Goal: Information Seeking & Learning: Learn about a topic

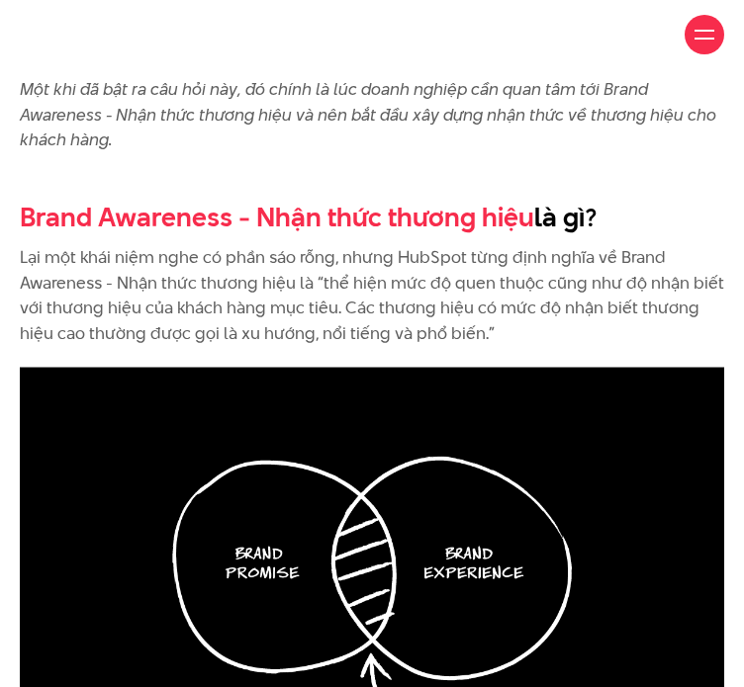
scroll to position [890, 0]
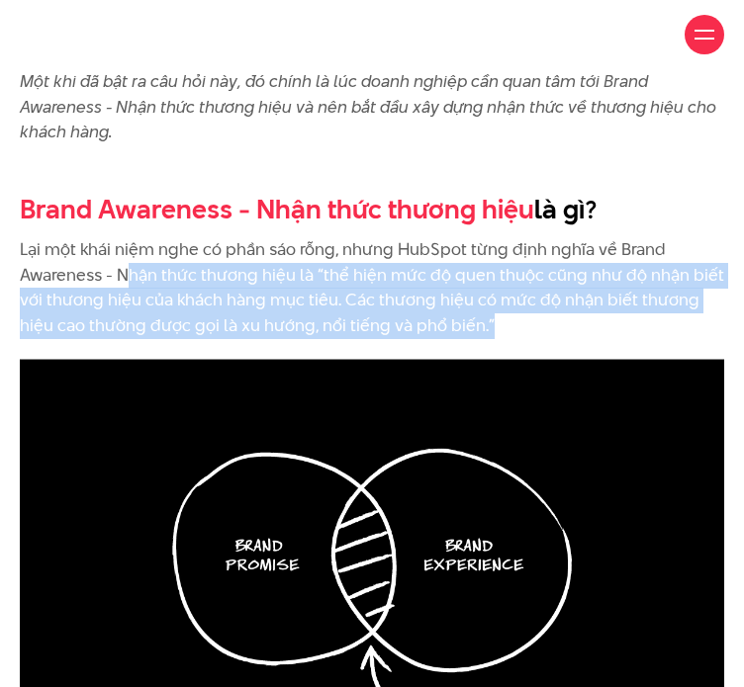
drag, startPoint x: 140, startPoint y: 326, endPoint x: 545, endPoint y: 375, distance: 407.5
click at [545, 338] on p "Lại một khái niệm nghe có phần sáo rỗng, nhưng HubSpot từng định nghĩa về Brand…" at bounding box center [372, 287] width 704 height 101
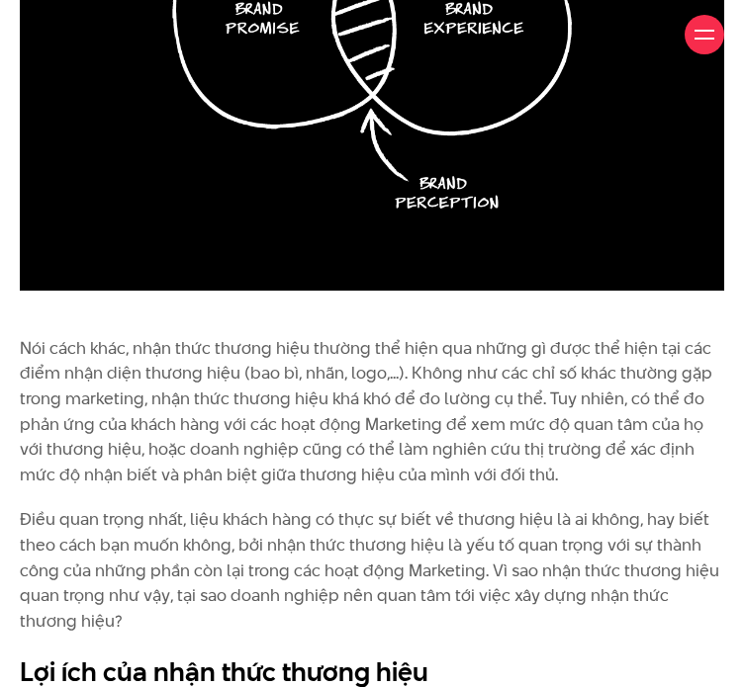
scroll to position [1484, 0]
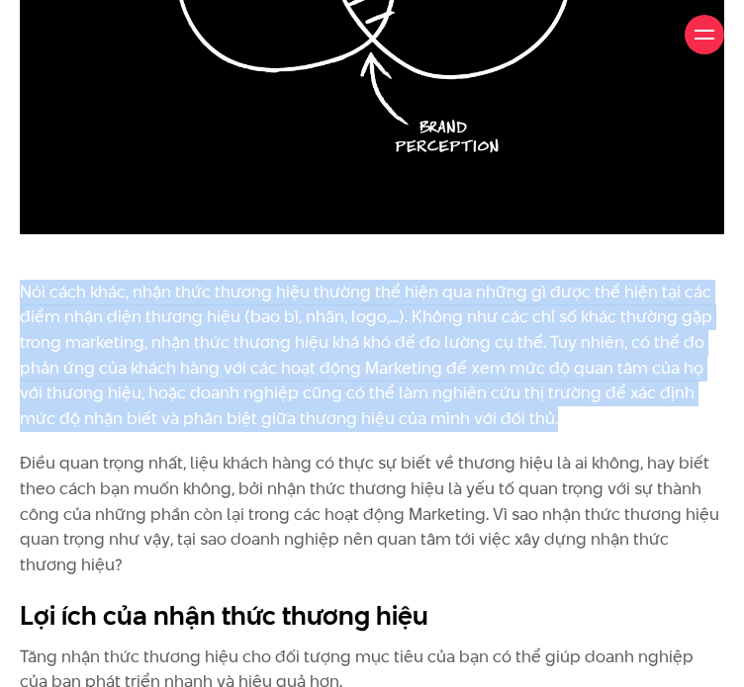
drag, startPoint x: 16, startPoint y: 343, endPoint x: 520, endPoint y: 475, distance: 521.4
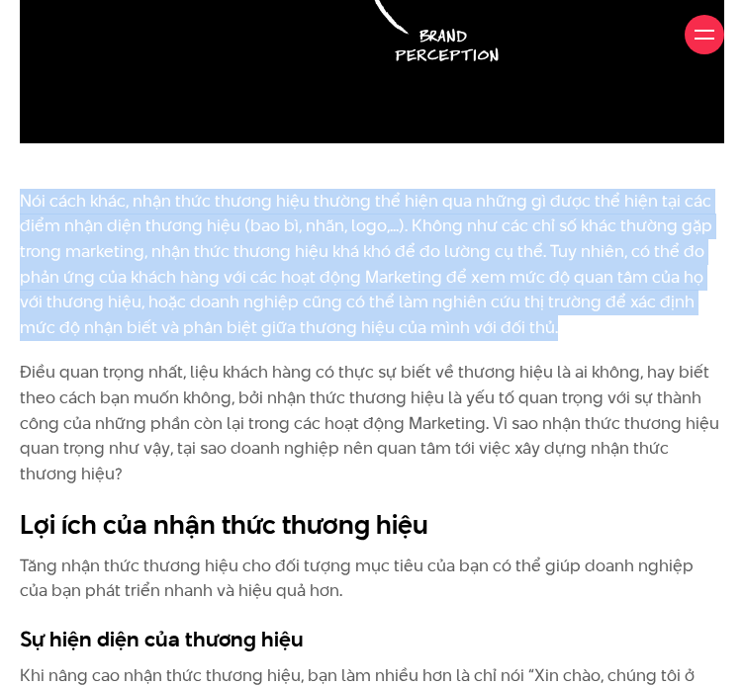
scroll to position [1583, 0]
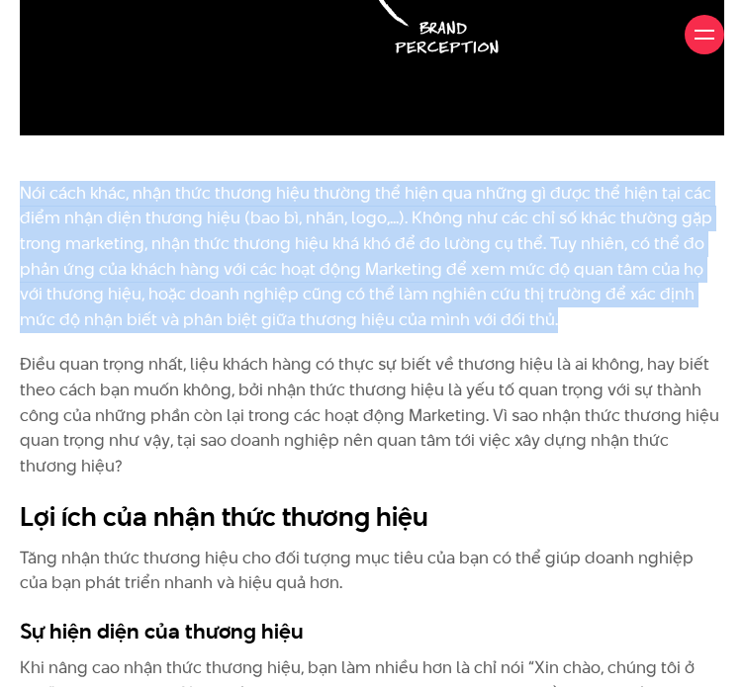
drag, startPoint x: 213, startPoint y: 418, endPoint x: 435, endPoint y: 515, distance: 242.8
click at [435, 479] on p "Điều quan trọng nhất, liệu khách hàng có thực sự biết về thương hiệu là ai khôn…" at bounding box center [372, 415] width 704 height 127
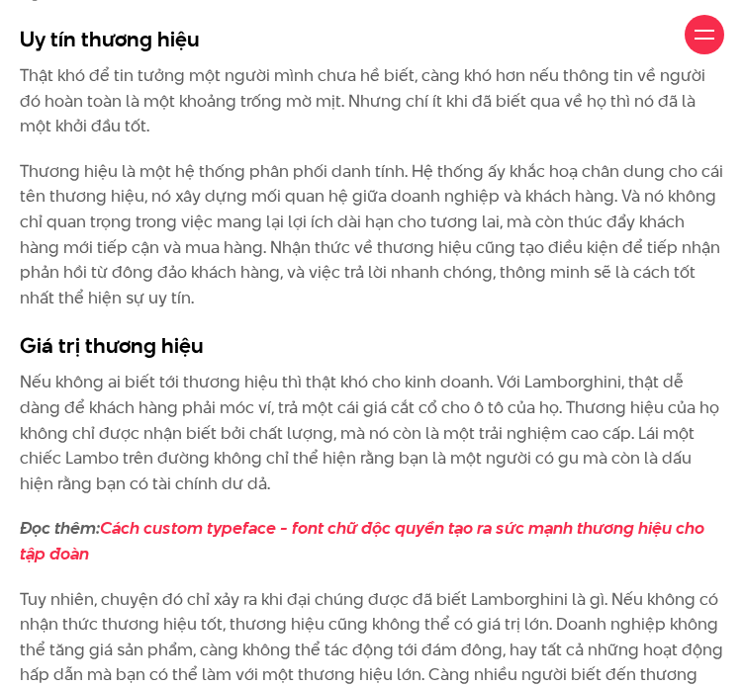
scroll to position [2770, 0]
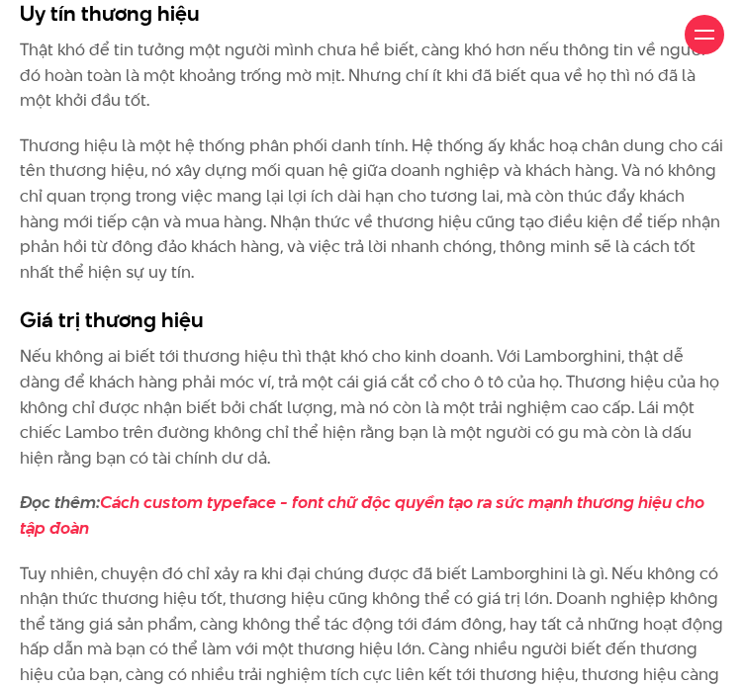
drag, startPoint x: 192, startPoint y: 403, endPoint x: 360, endPoint y: 516, distance: 203.0
click at [360, 471] on p "Nếu không ai biết tới thương hiệu thì thật khó cho kinh doanh. Với Lamborghini,…" at bounding box center [372, 407] width 704 height 127
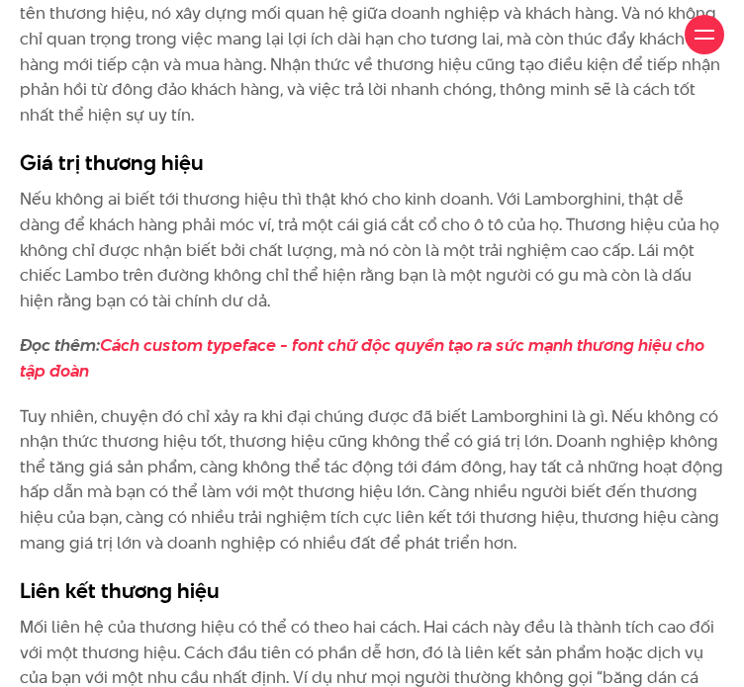
scroll to position [3066, 0]
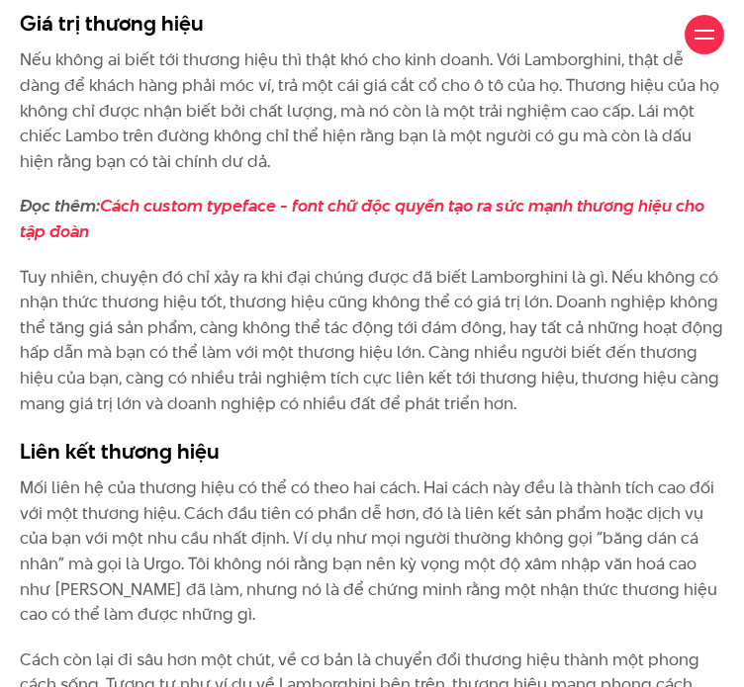
drag, startPoint x: 195, startPoint y: 397, endPoint x: 170, endPoint y: 381, distance: 29.4
click at [194, 396] on p "Tuy nhiên, chuyện đó chỉ xảy ra khi đại chúng được đã biết Lamborghini là gì. N…" at bounding box center [372, 341] width 704 height 152
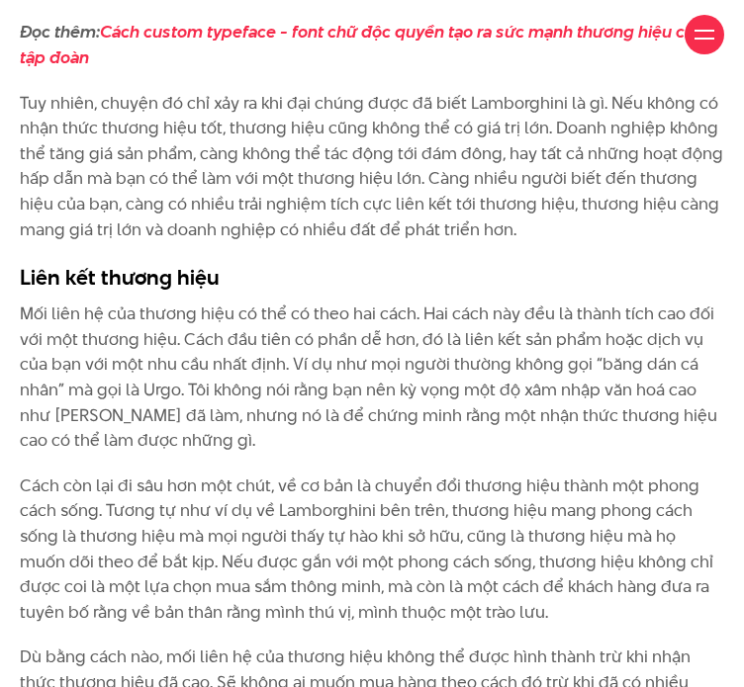
scroll to position [3264, 0]
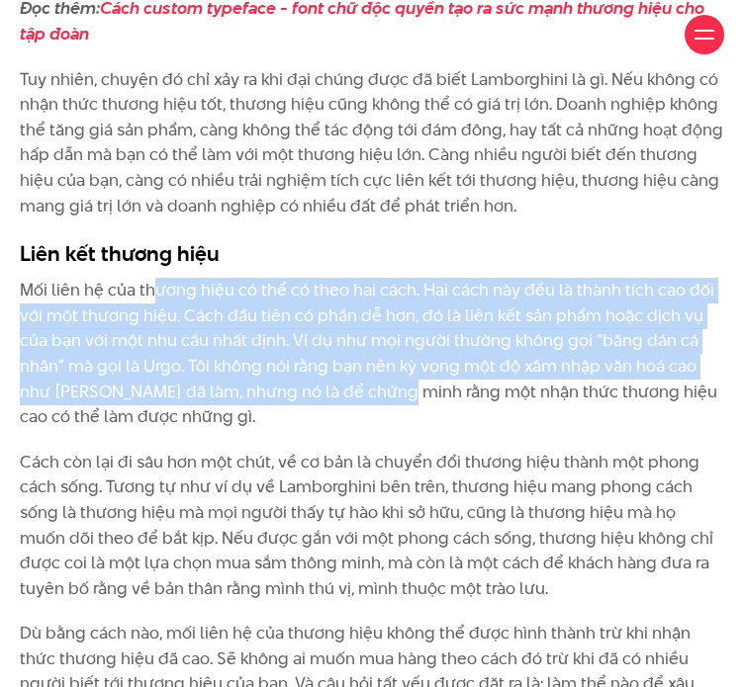
drag, startPoint x: 154, startPoint y: 343, endPoint x: 398, endPoint y: 441, distance: 262.3
click at [398, 430] on p "Mối liên hệ của thương hiệu có thể có theo hai cách. Hai cách này đều là thành …" at bounding box center [372, 354] width 704 height 152
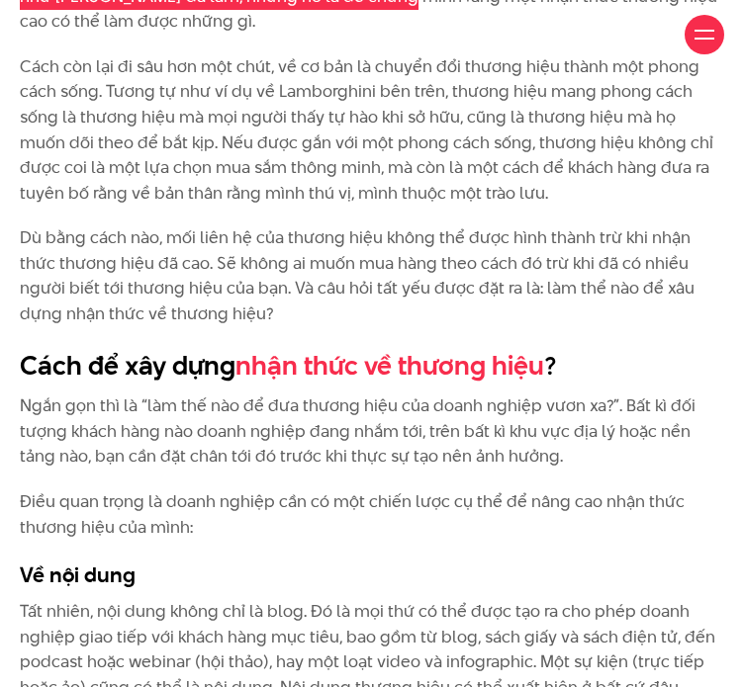
scroll to position [4056, 0]
